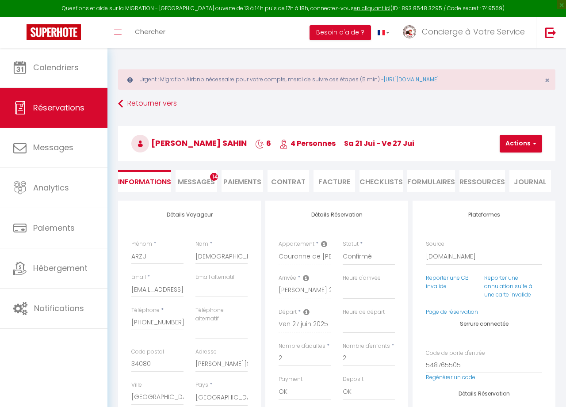
select select "TR"
select select "40216"
select select
select select "2"
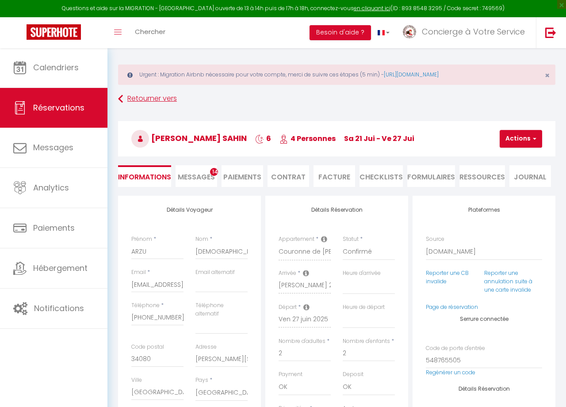
scroll to position [4, 0]
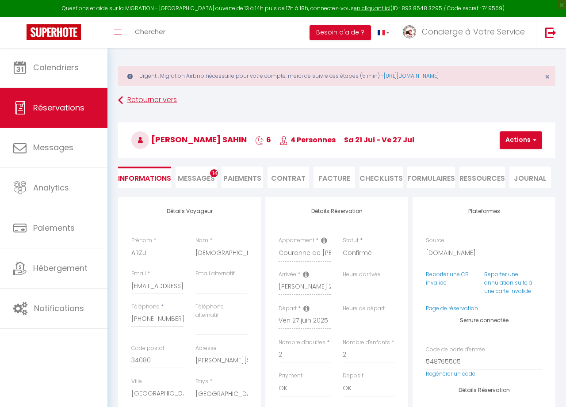
click at [163, 100] on link "Retourner vers" at bounding box center [336, 100] width 437 height 16
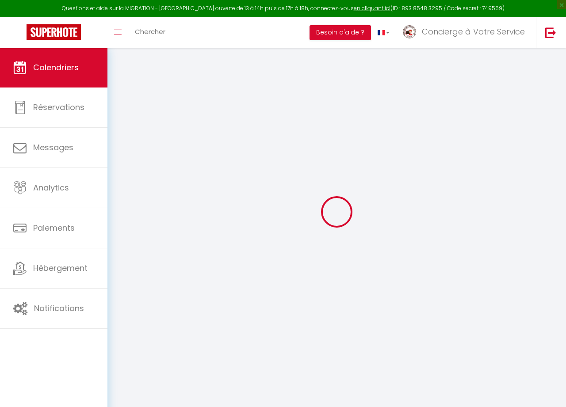
scroll to position [48, 0]
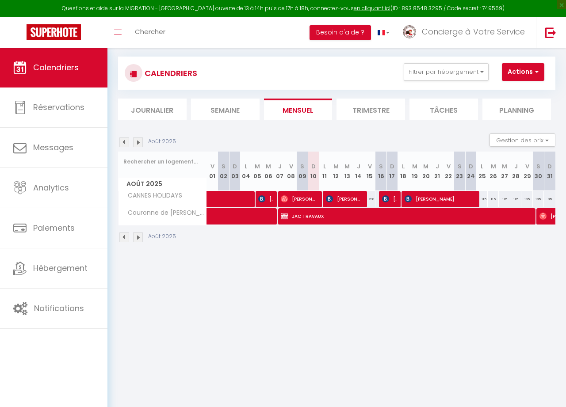
click at [123, 141] on img at bounding box center [124, 142] width 10 height 10
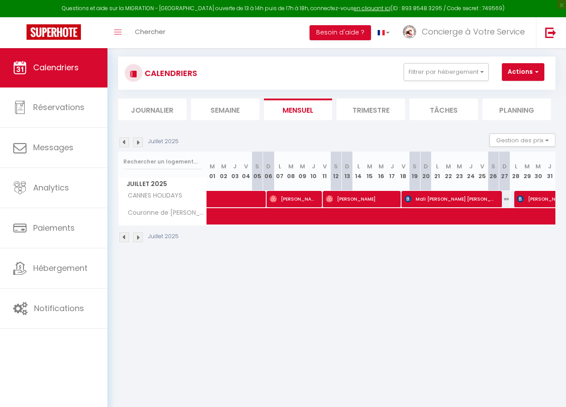
click at [449, 198] on span "Mali [PERSON_NAME] [PERSON_NAME]" at bounding box center [450, 199] width 92 height 17
select select "OK"
select select "KO"
select select "0"
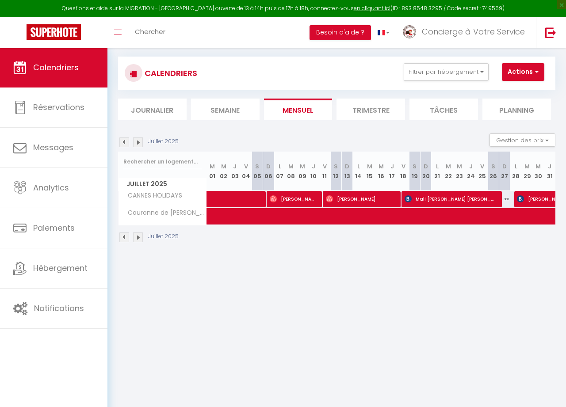
select select "1"
select select
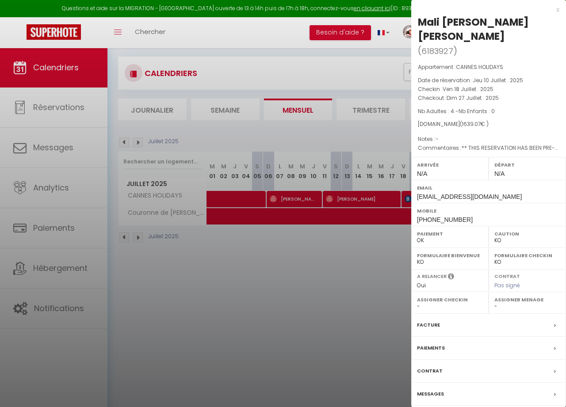
select select "37977"
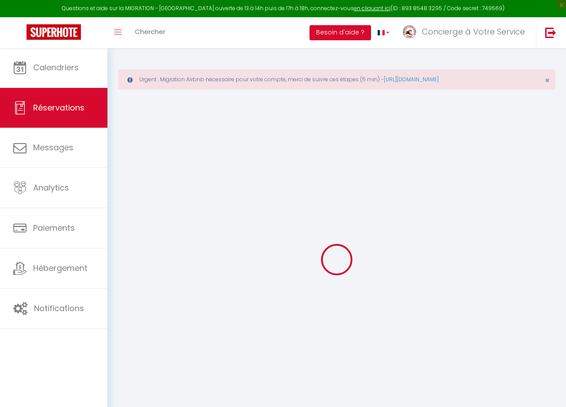
select select
checkbox input "false"
select select
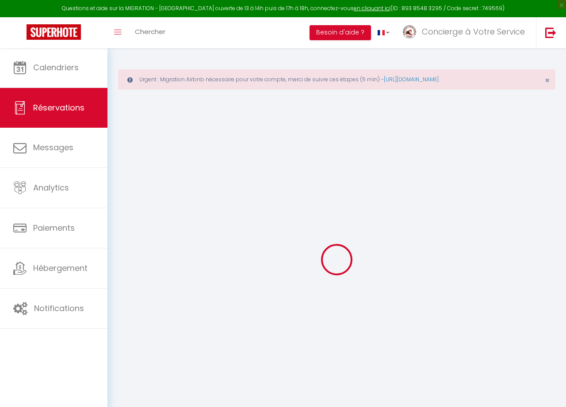
checkbox input "false"
select select
checkbox input "false"
type textarea "** THIS RESERVATION HAS BEEN PRE-PAID ** Reservation has a cancellation grace p…"
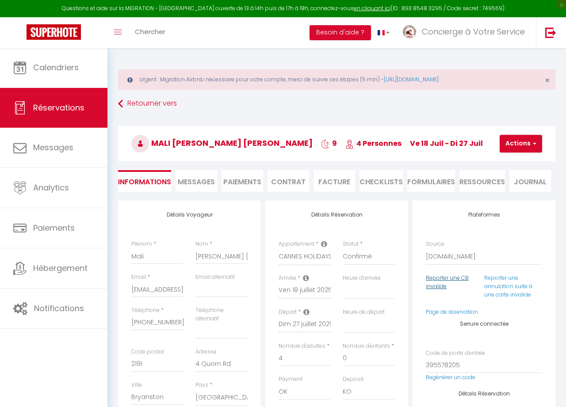
type input "150"
type input "67.68"
select select
checkbox input "false"
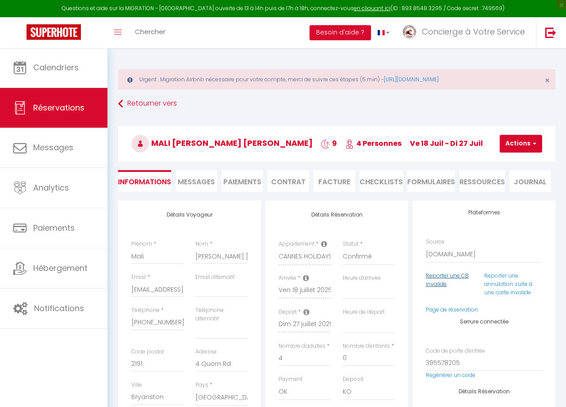
scroll to position [1, 0]
select select
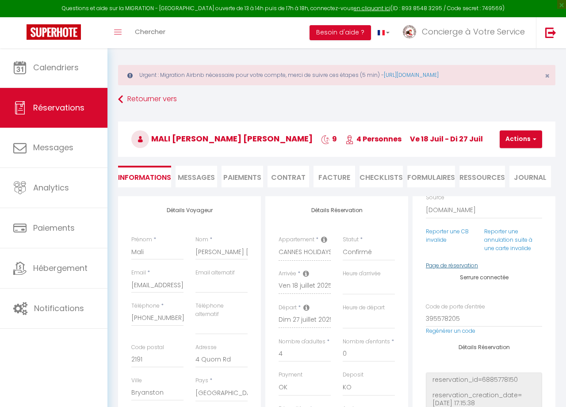
scroll to position [43, 0]
click at [457, 264] on link "Page de réservation" at bounding box center [452, 265] width 52 height 8
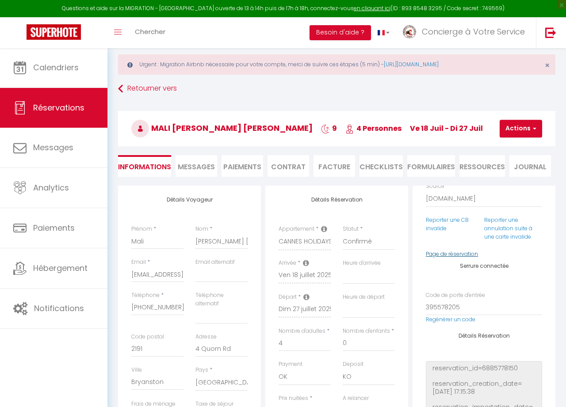
scroll to position [18, 0]
